Goal: Complete application form

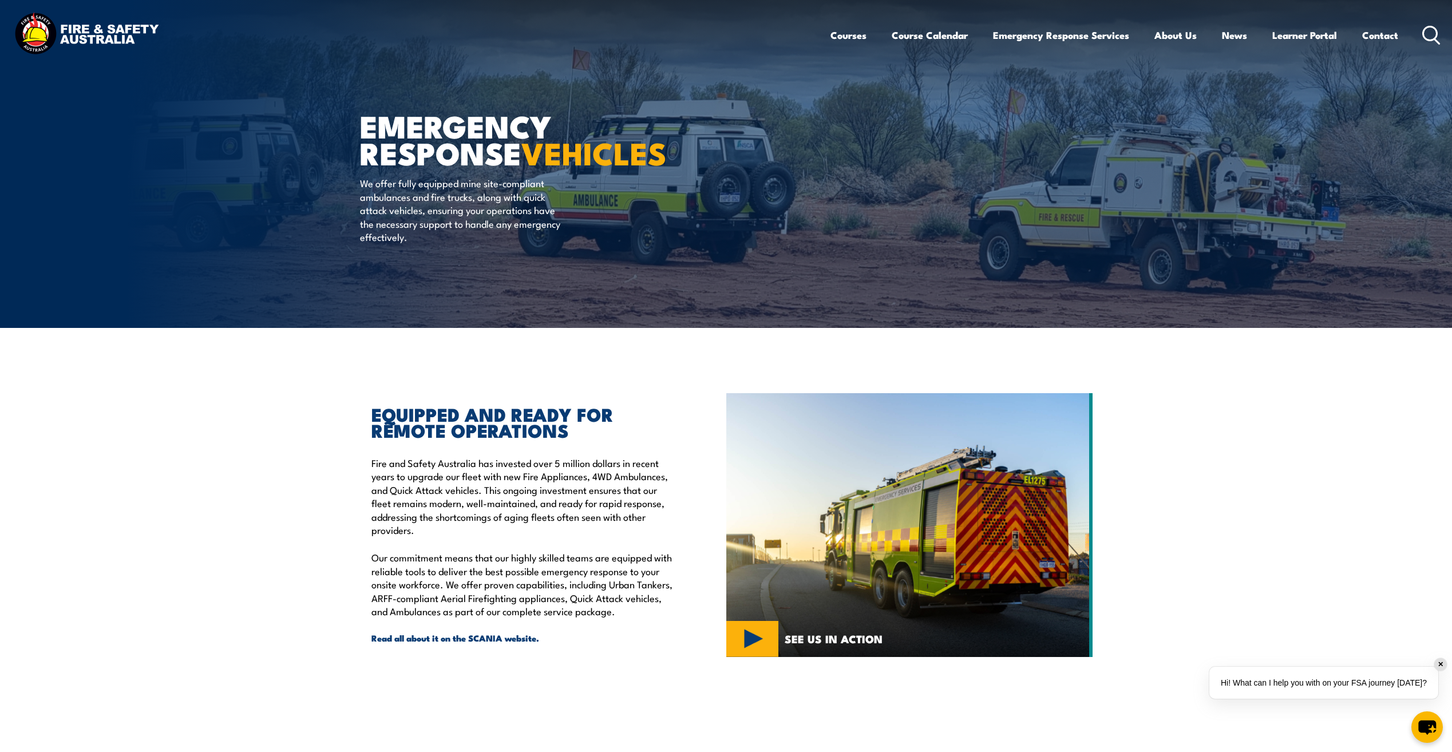
click at [1236, 476] on section "EQUIPPED AND READY FOR REMOTE OPERATIONS Fire and Safety Australia has invested…" at bounding box center [726, 525] width 1452 height 296
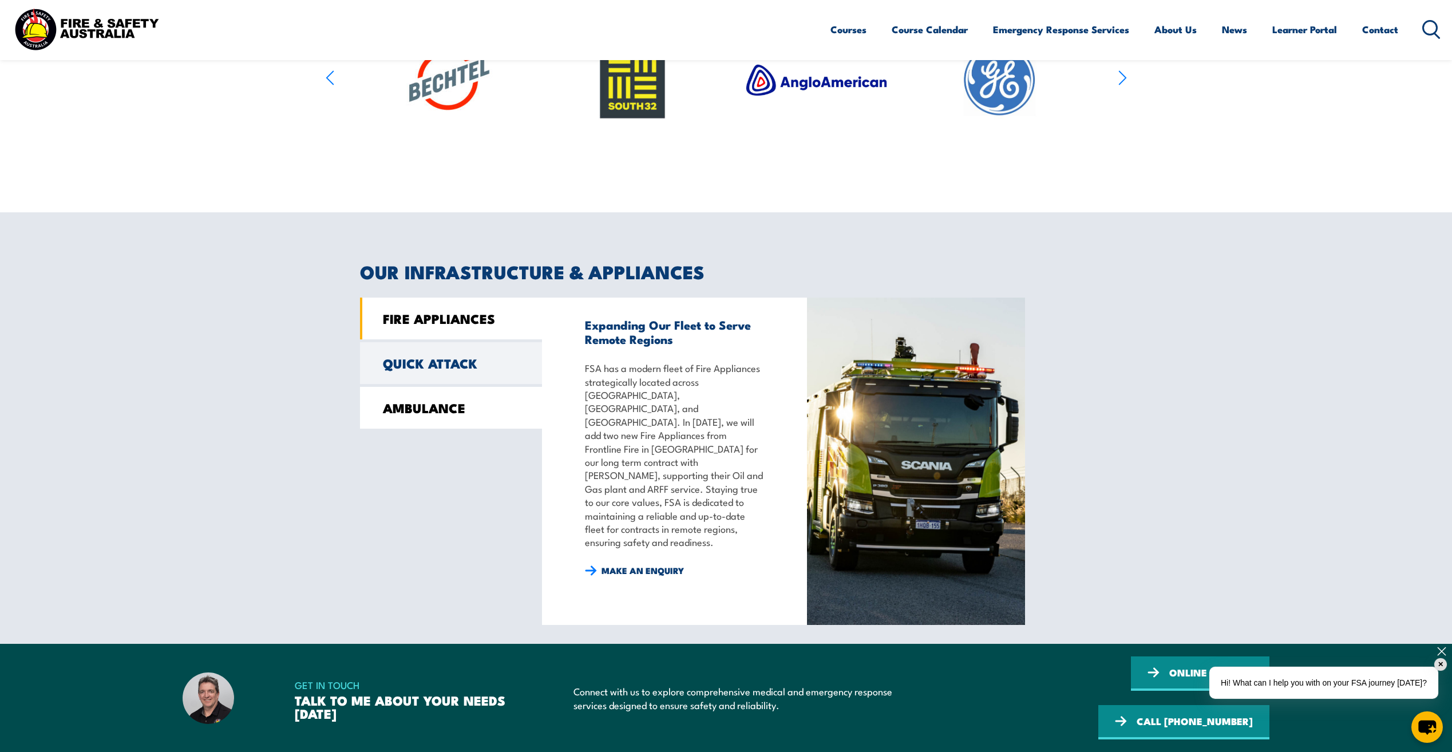
scroll to position [744, 0]
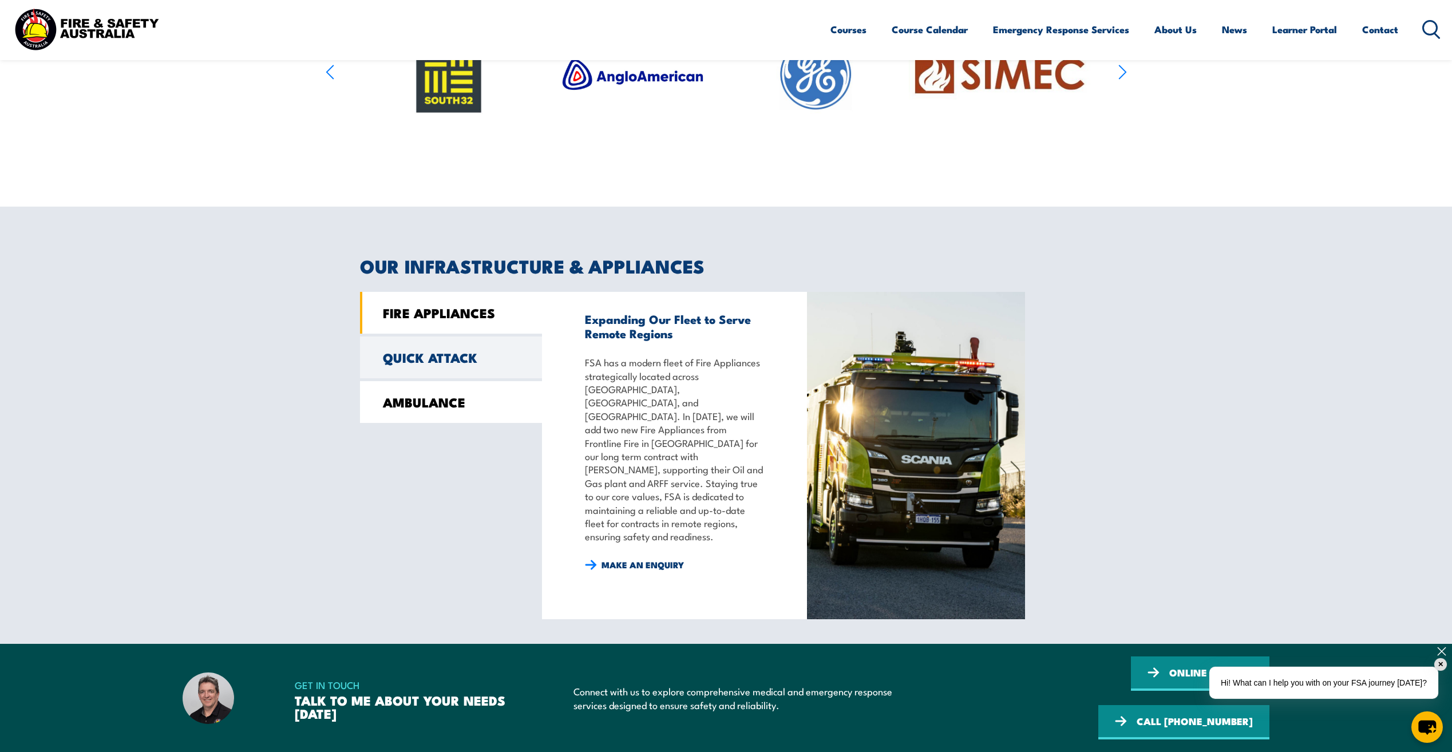
click at [419, 409] on link "AMBULANCE" at bounding box center [451, 402] width 182 height 42
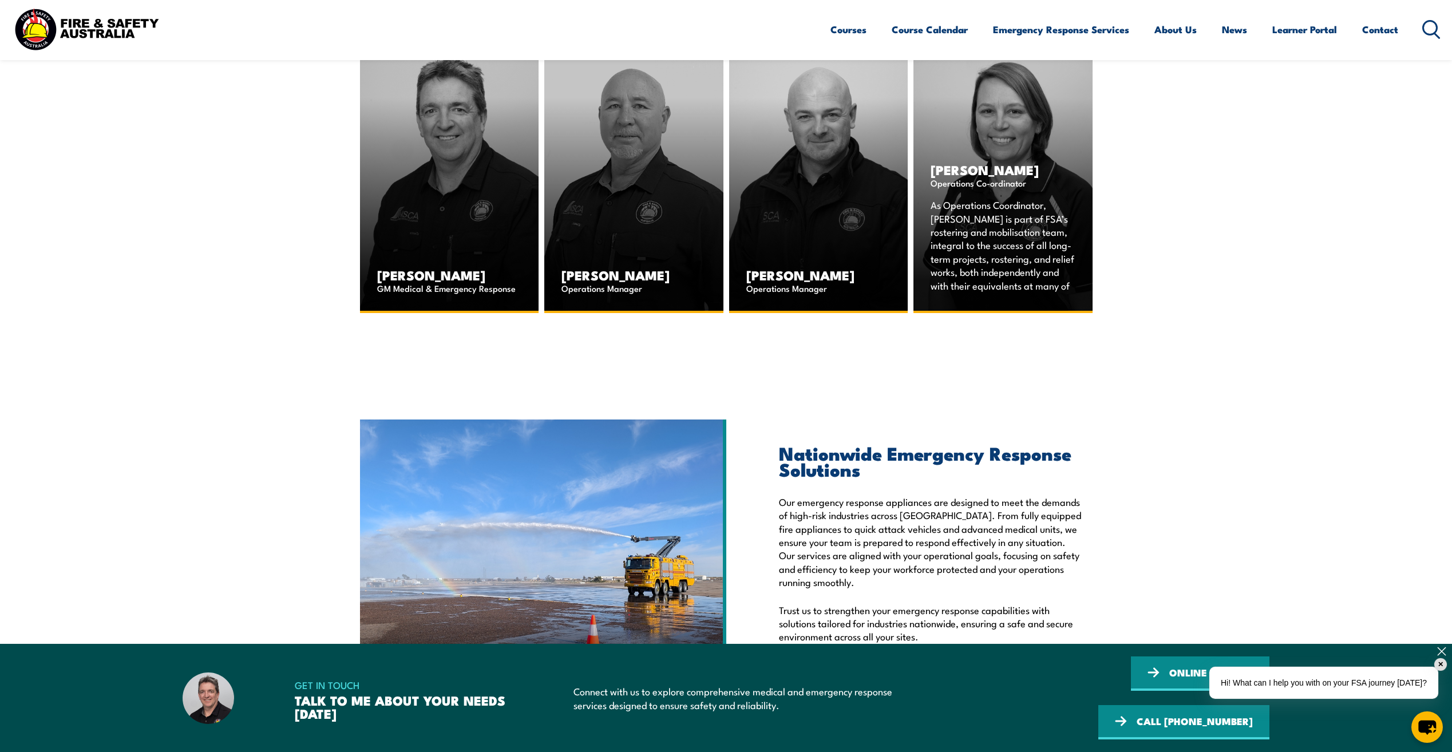
scroll to position [1659, 0]
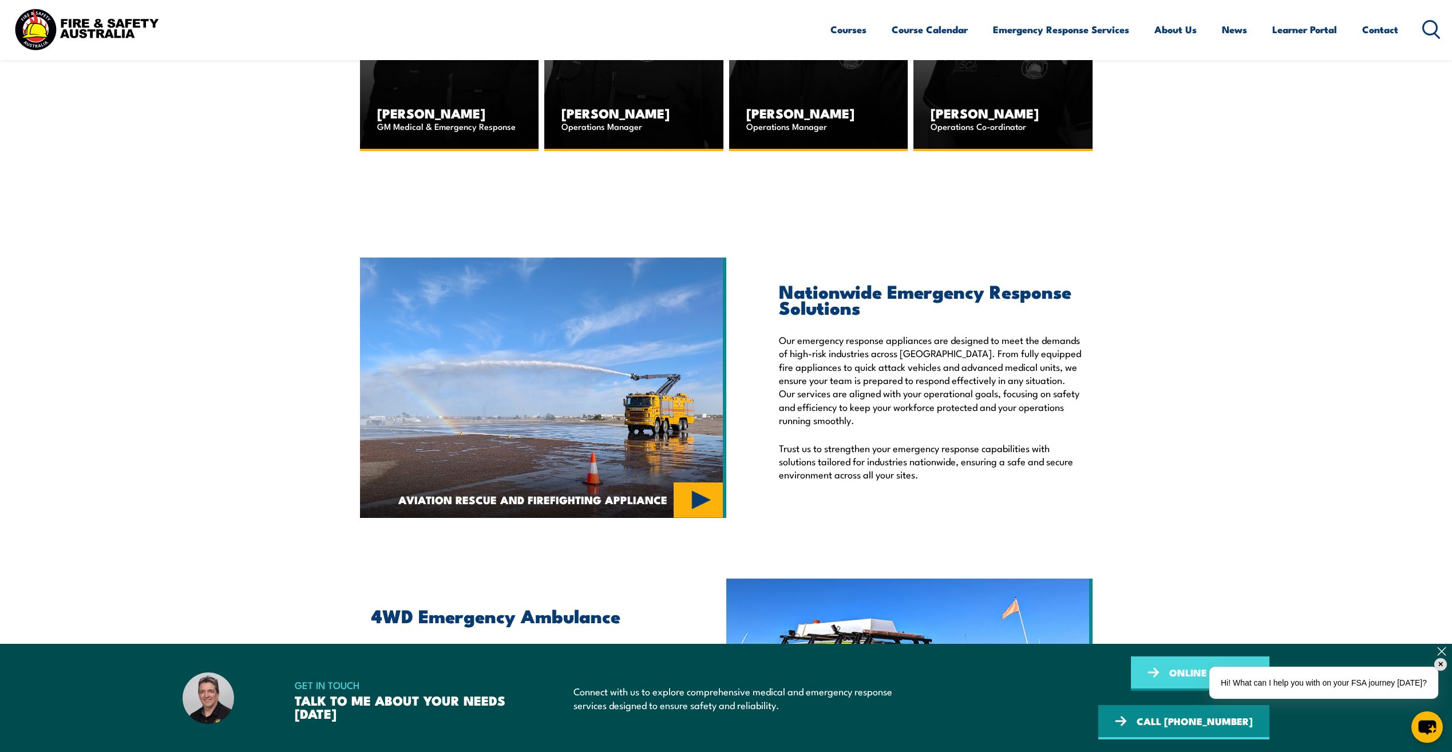
click at [1131, 691] on link "ONLINE ENQUIRY" at bounding box center [1200, 673] width 138 height 34
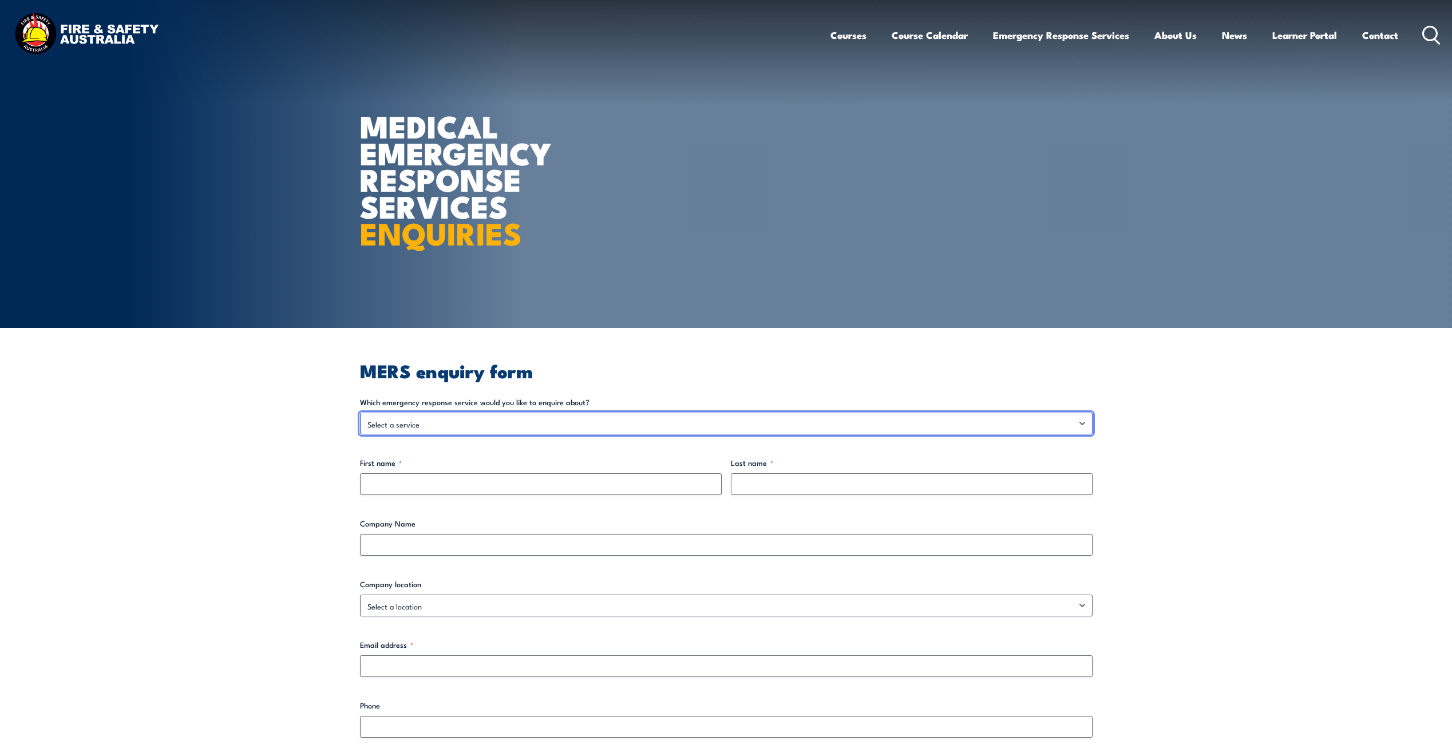
click at [414, 415] on select "Select a service Emergency Response Solutions Paramedic & Medical Solutions Ind…" at bounding box center [726, 424] width 732 height 22
select select "Emergency Response Vehicles"
click at [360, 413] on select "Select a service Emergency Response Solutions Paramedic & Medical Solutions Ind…" at bounding box center [726, 424] width 732 height 22
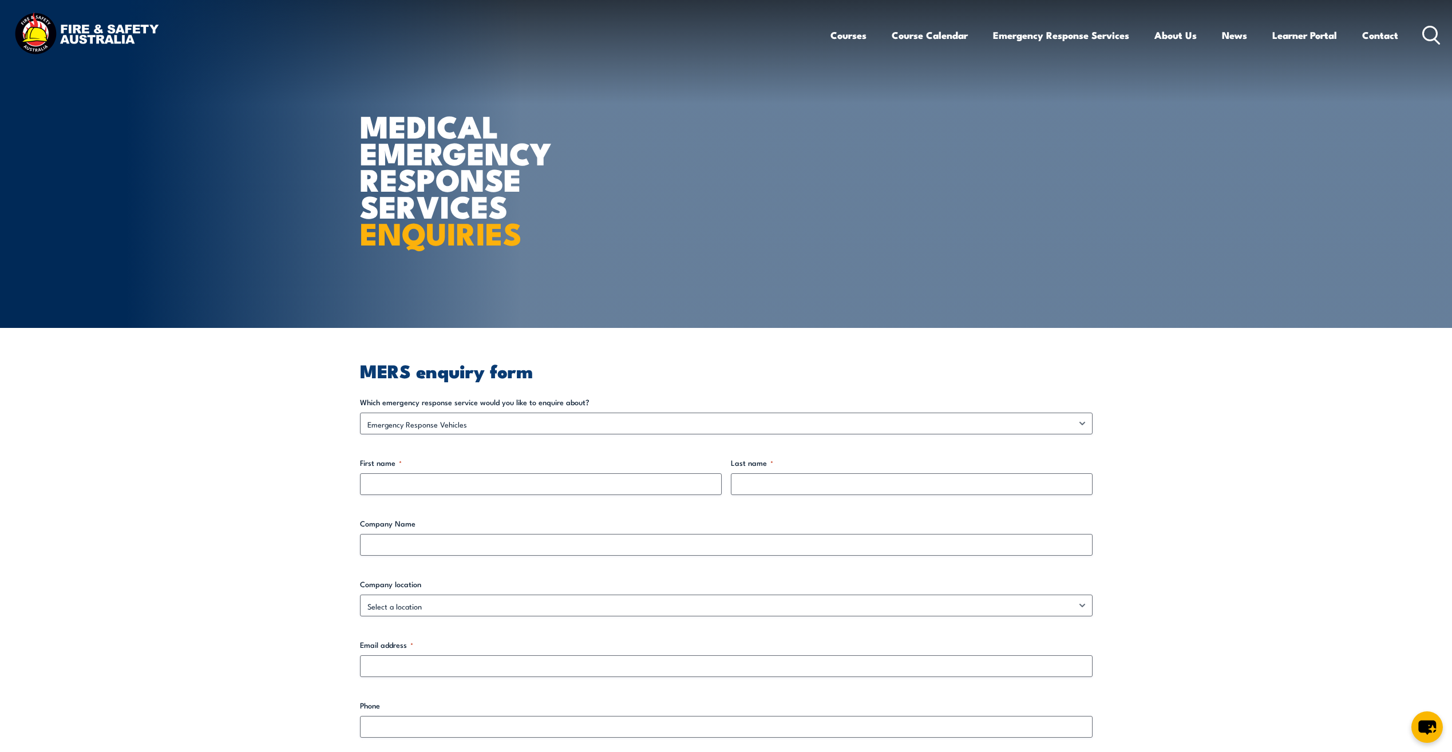
drag, startPoint x: 258, startPoint y: 495, endPoint x: 418, endPoint y: 479, distance: 161.0
click at [257, 495] on section "MERS enquiry form Which emergency response service would you like to enquire ab…" at bounding box center [726, 711] width 1452 height 767
click at [434, 476] on input "First name *" at bounding box center [541, 484] width 362 height 22
type input "Meisha"
type input "Kerhaw"
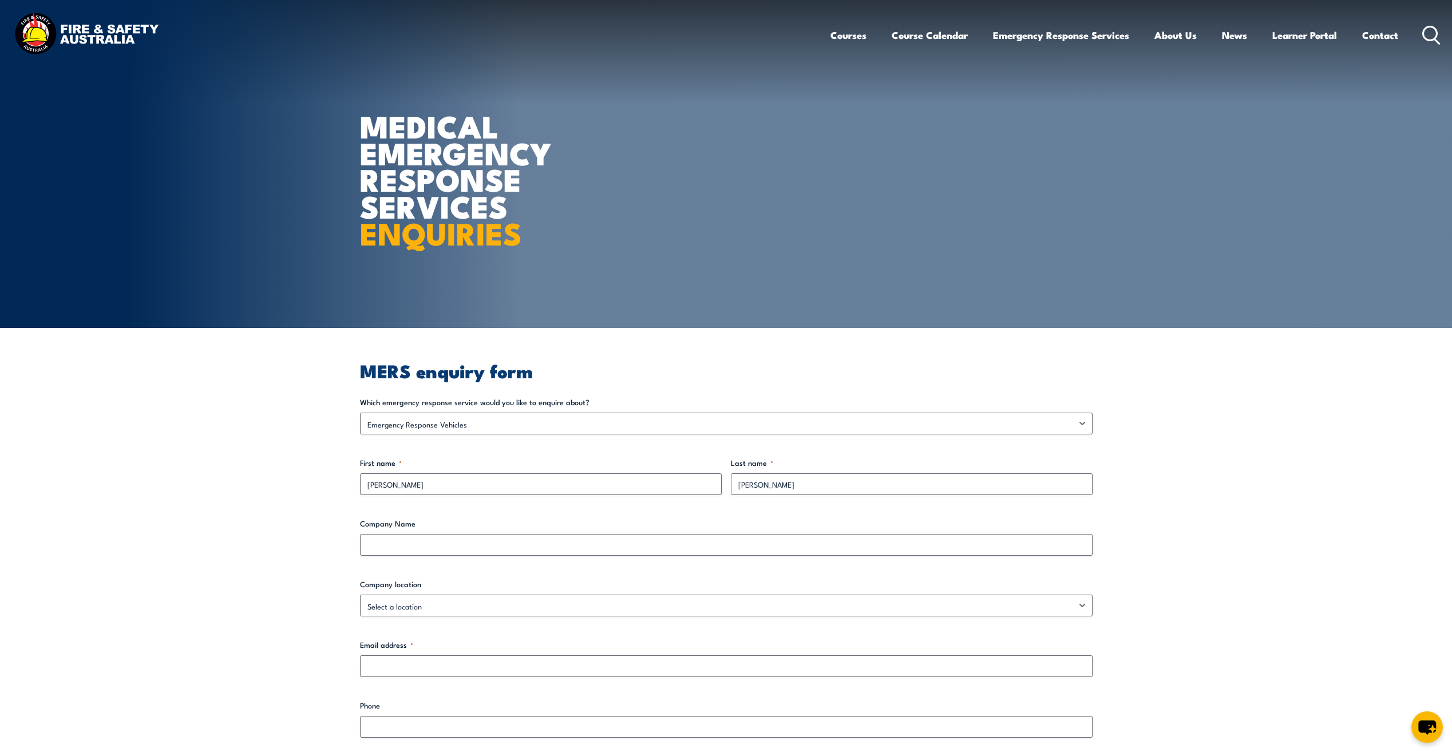
click at [211, 471] on section "MERS enquiry form Which emergency response service would you like to enquire ab…" at bounding box center [726, 711] width 1452 height 767
click at [385, 533] on div "Company Name" at bounding box center [726, 537] width 732 height 38
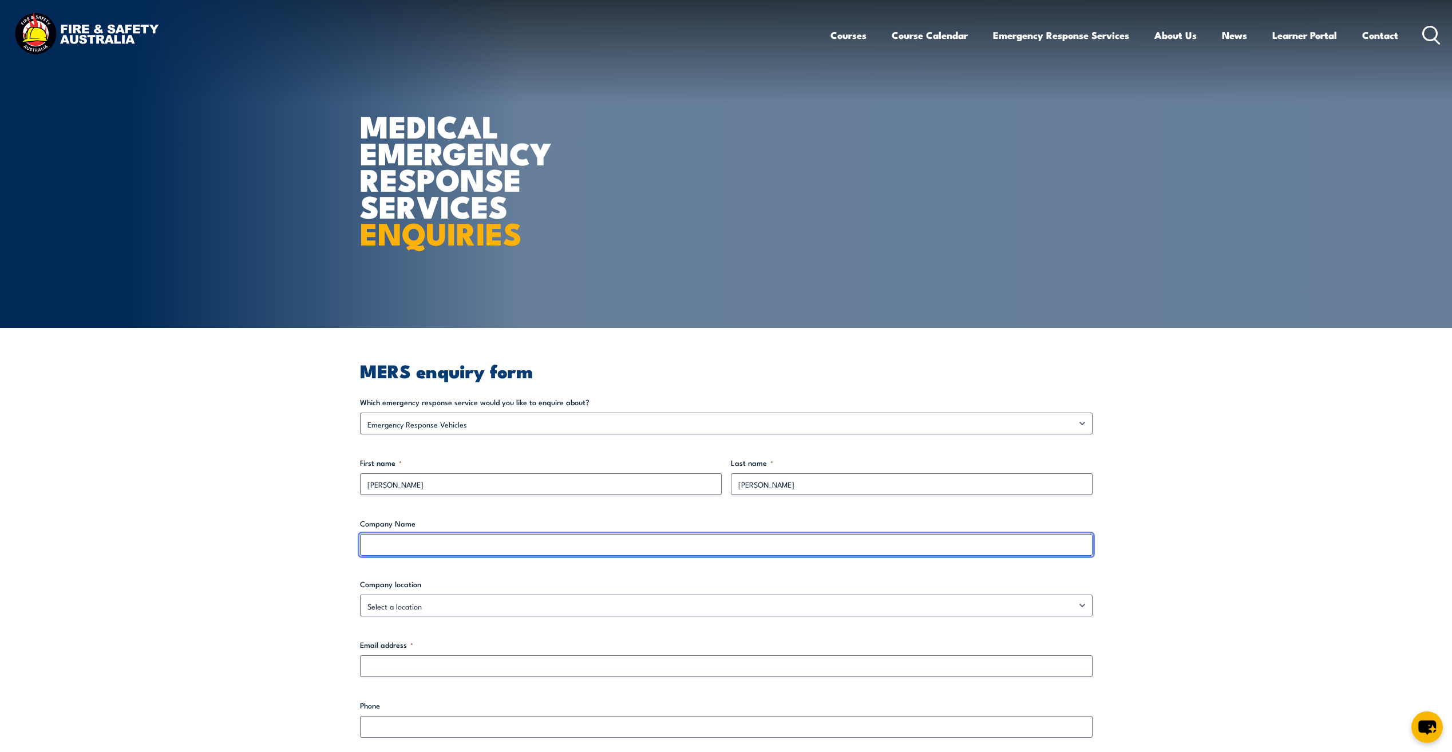
click at [388, 543] on input "Company Name" at bounding box center [726, 545] width 732 height 22
type input "4cRisk"
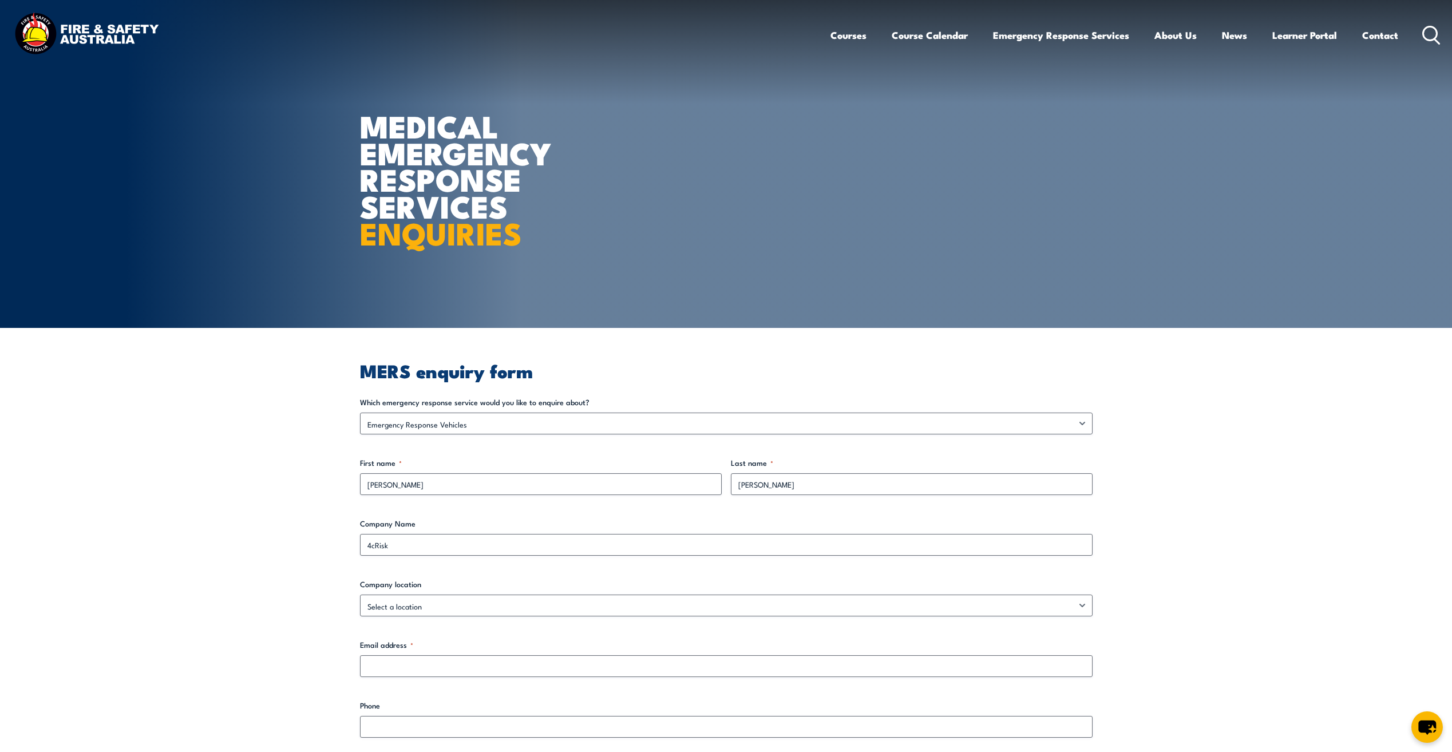
click at [272, 537] on section "MERS enquiry form Which emergency response service would you like to enquire ab…" at bounding box center [726, 711] width 1452 height 767
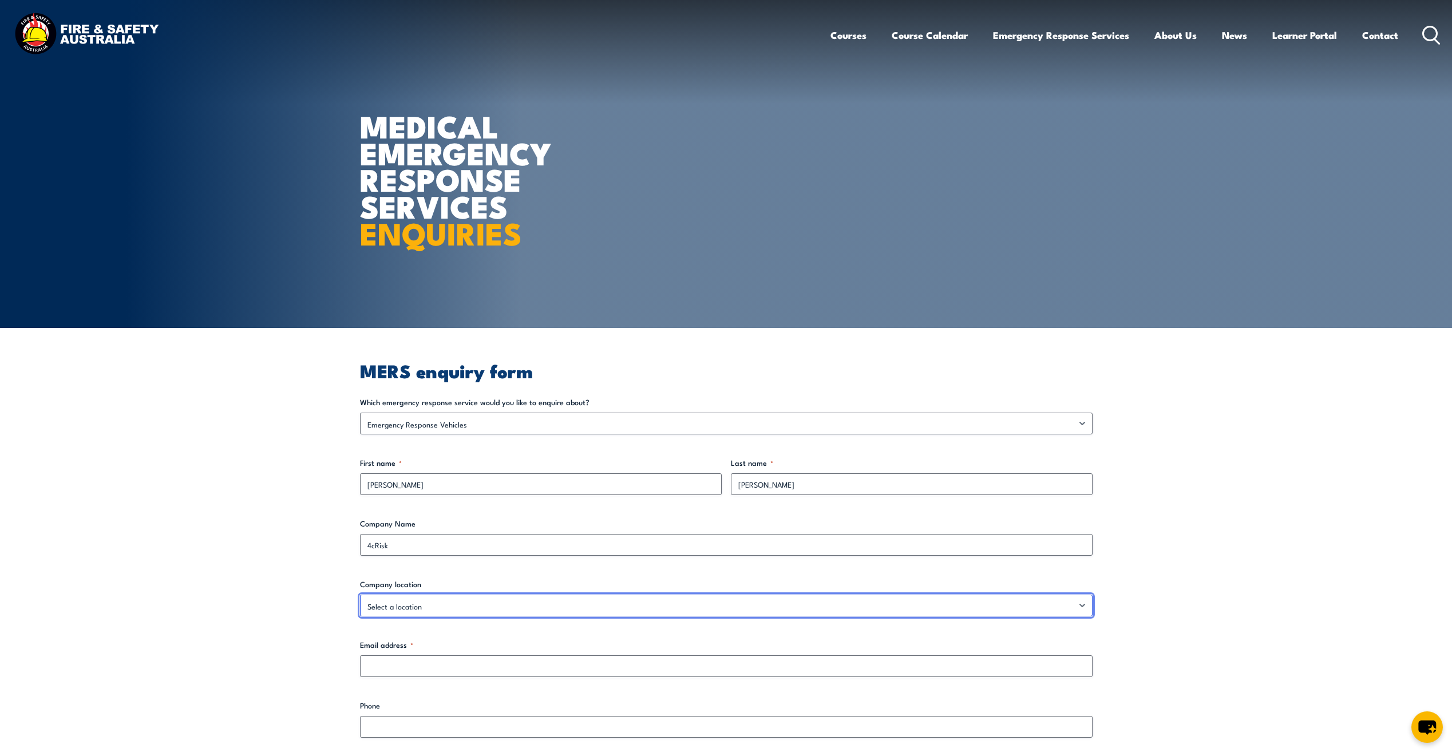
click at [476, 608] on select "Select a location Australian Capital Territory New South Wales Northern Territo…" at bounding box center [726, 605] width 732 height 22
select select "Queensland"
click at [360, 594] on select "Select a location Australian Capital Territory New South Wales Northern Territo…" at bounding box center [726, 605] width 732 height 22
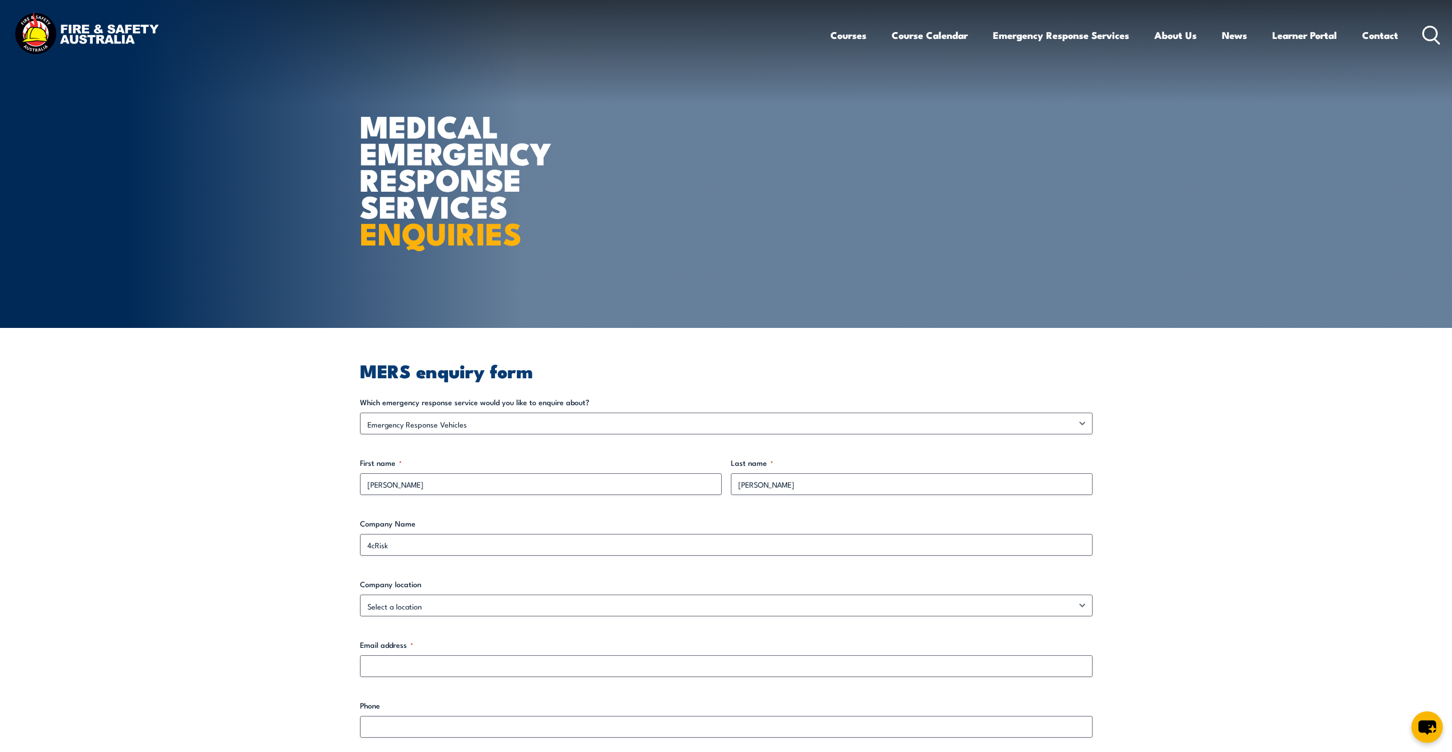
click at [260, 648] on section "MERS enquiry form Which emergency response service would you like to enquire ab…" at bounding box center [726, 711] width 1452 height 767
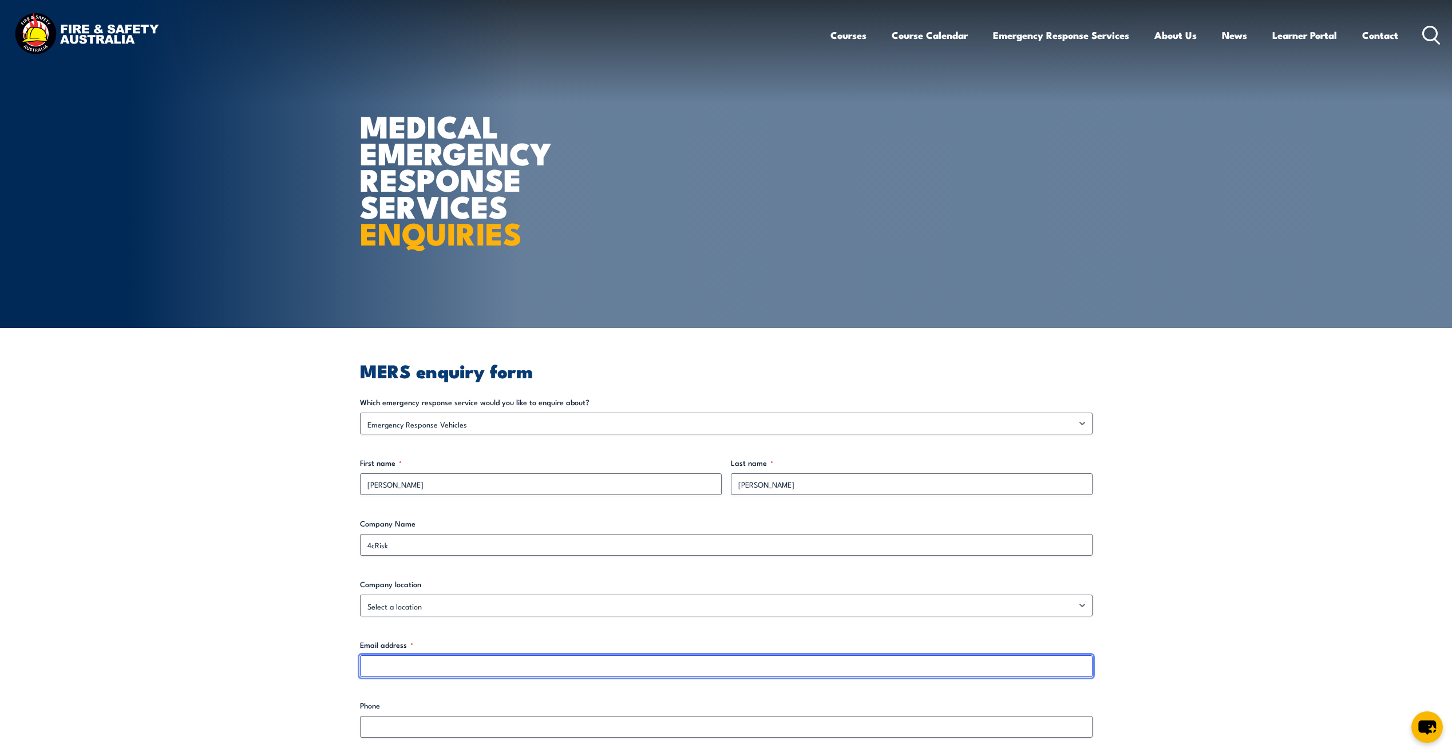
click at [449, 660] on input "Email address *" at bounding box center [726, 666] width 732 height 22
type input "mkershaw@4crisk.com.au"
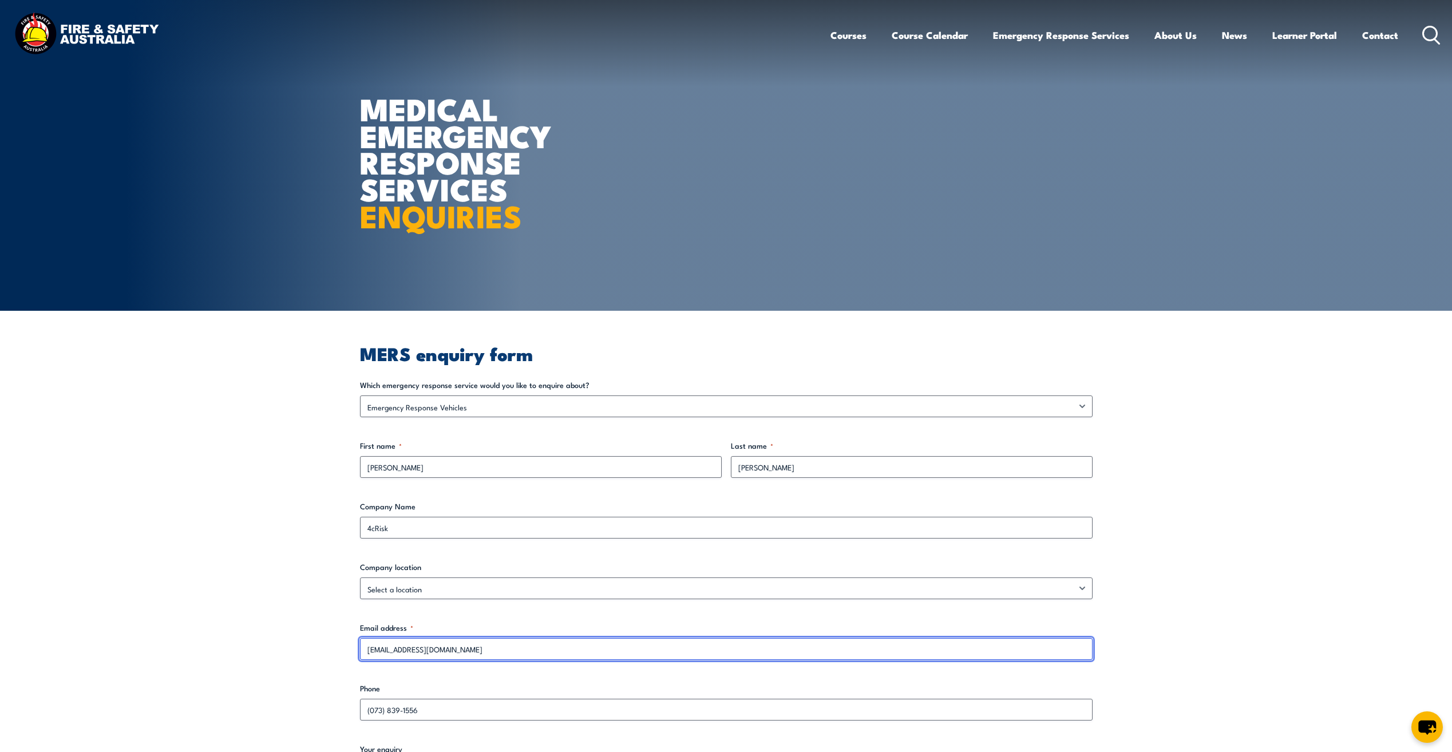
scroll to position [286, 0]
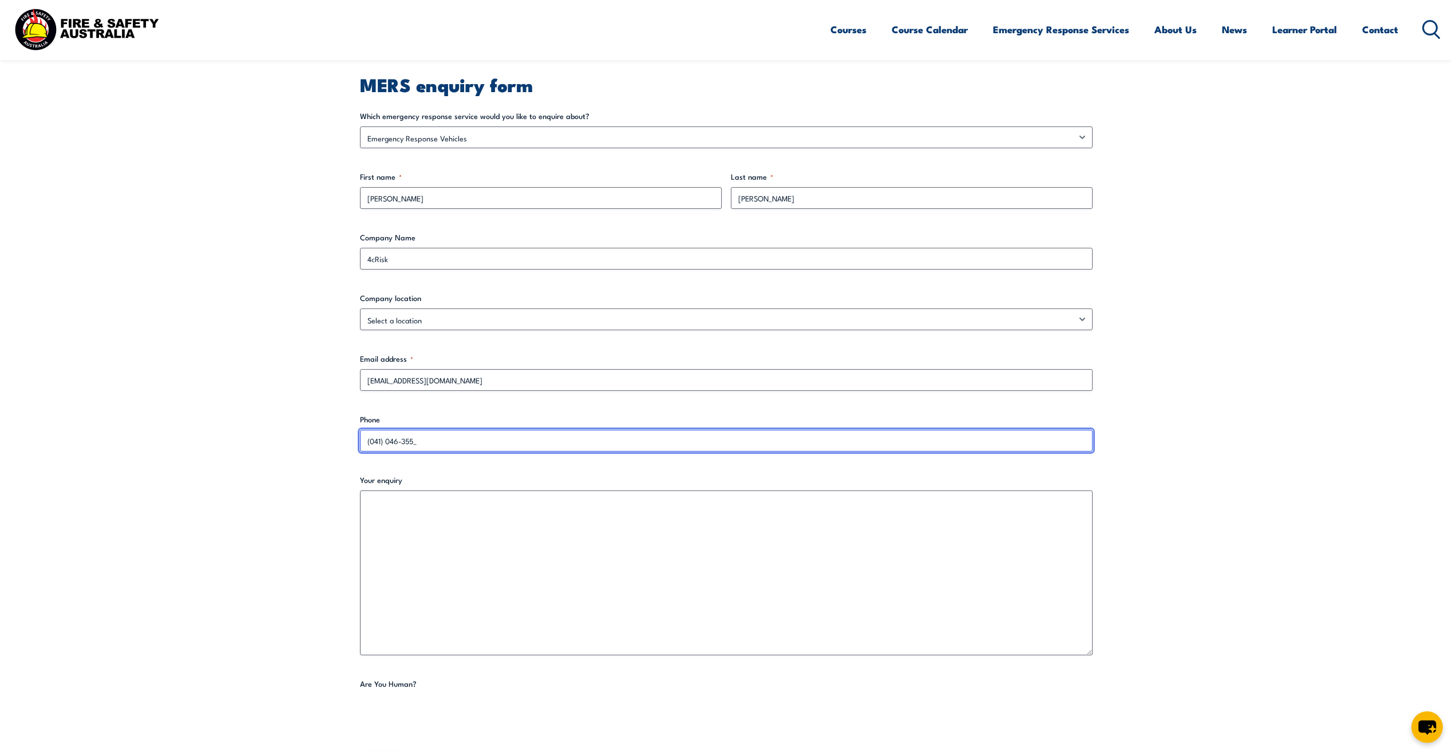
type input "(041) 046-3553"
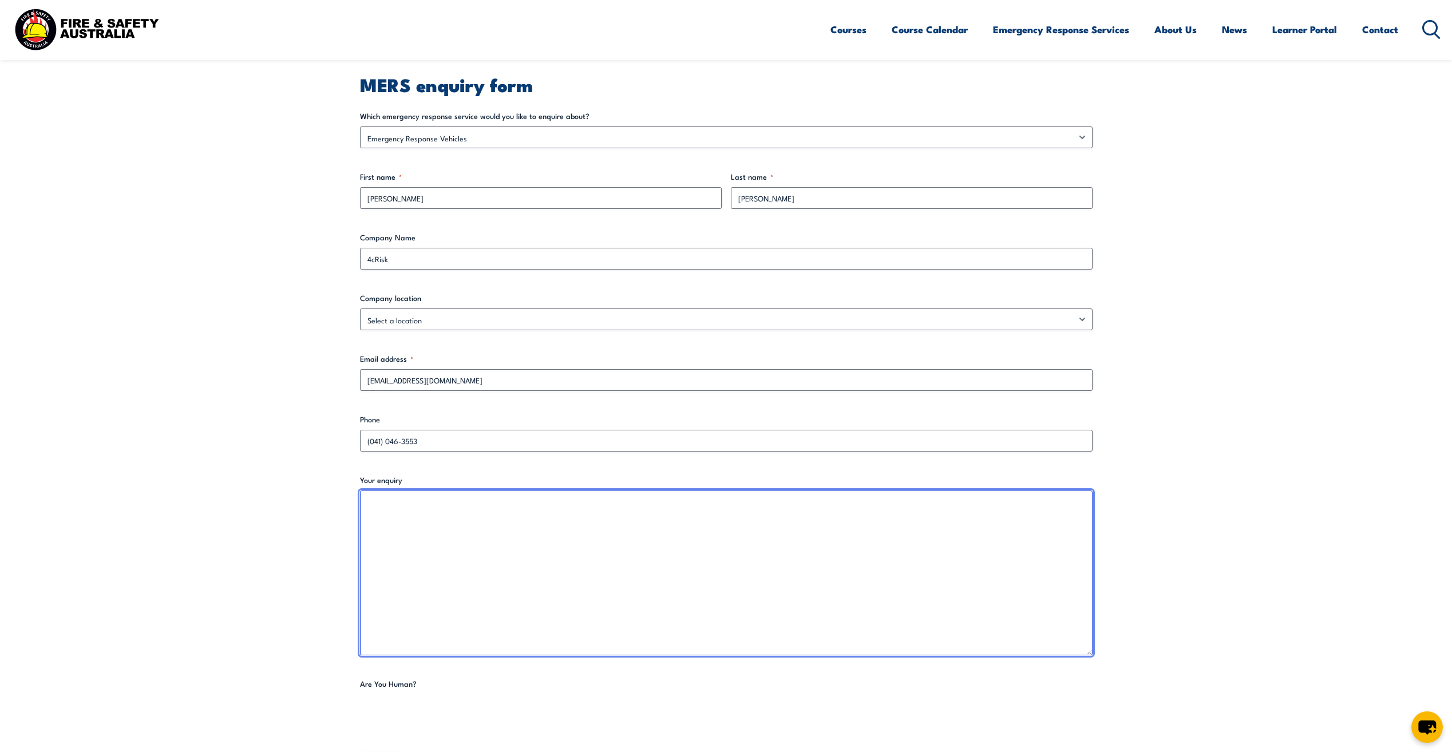
click at [506, 617] on textarea "Your enquiry" at bounding box center [726, 572] width 732 height 165
click at [678, 501] on textarea "Good morning, looking for a price and lead time on 2x Emergency Response Vehicl…" at bounding box center [726, 572] width 732 height 165
type textarea "Good morning, looking for a price and lead time on 2x Emergency Response Vehicl…"
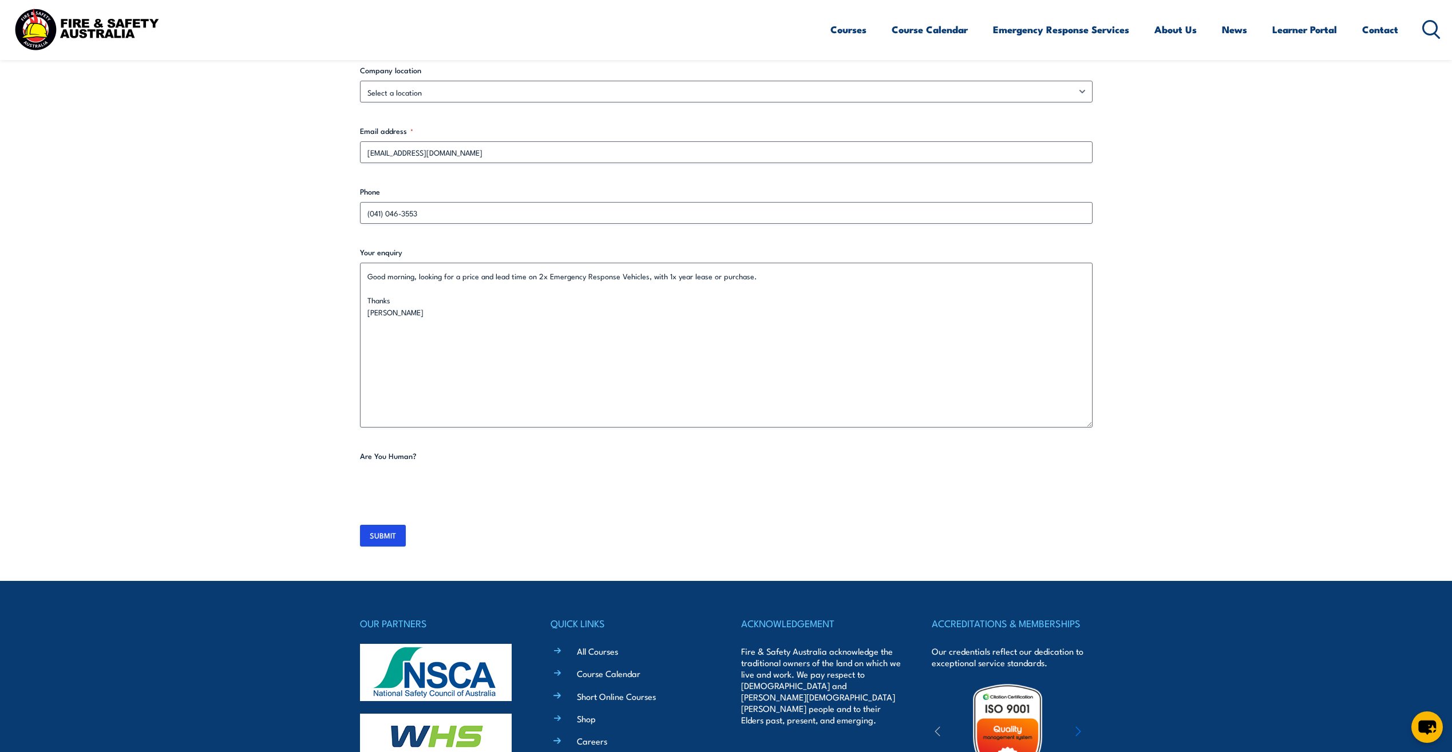
scroll to position [687, 0]
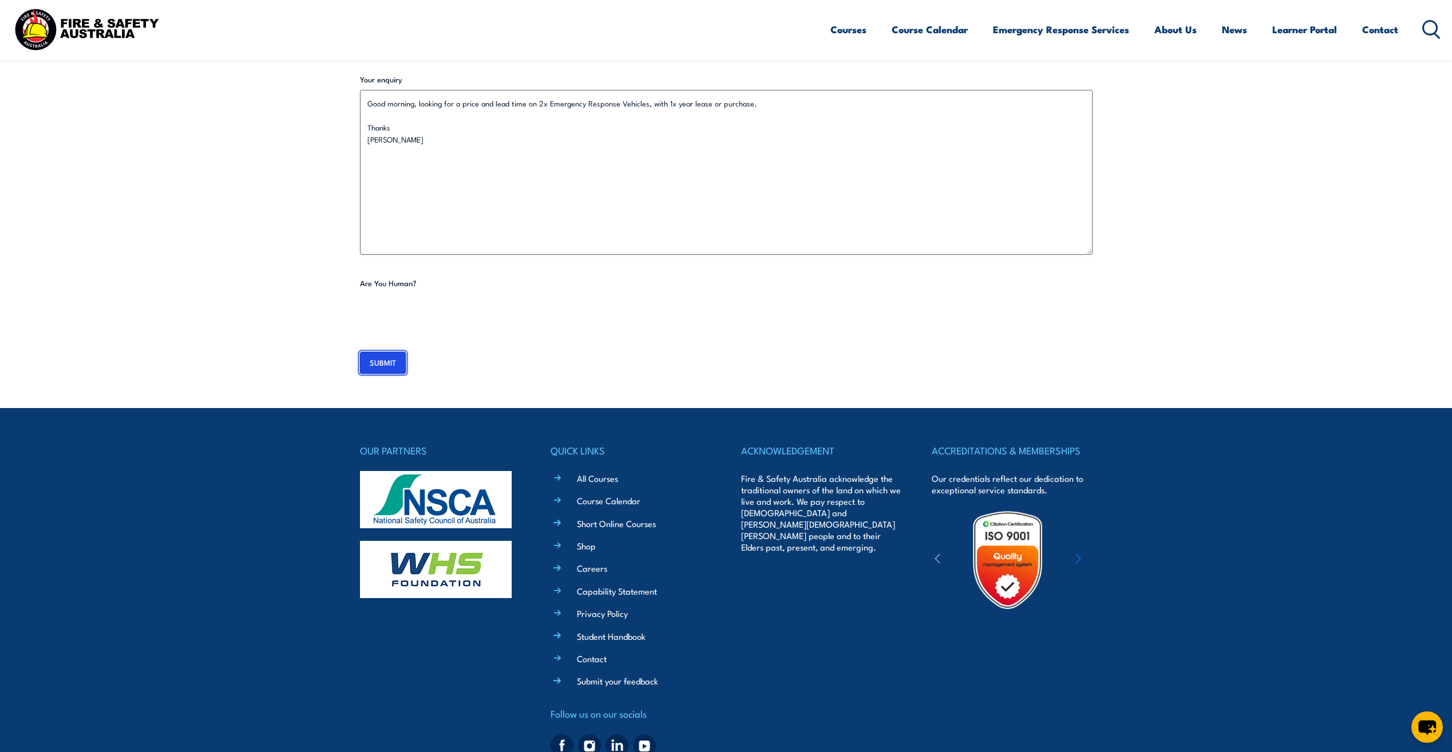
click at [379, 363] on input "SUBMIT" at bounding box center [383, 363] width 46 height 22
